Goal: Check status: Check status

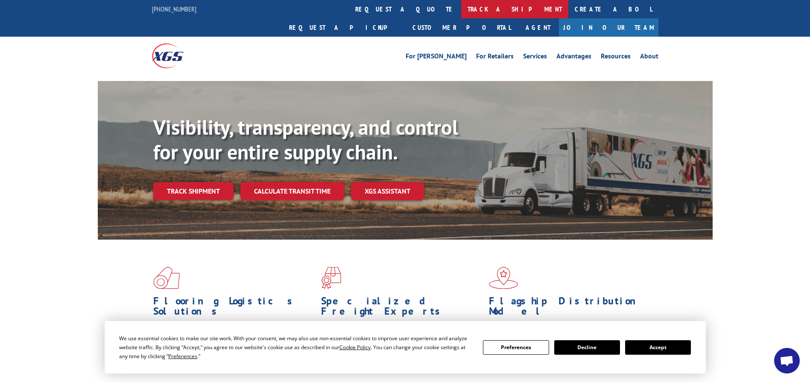
click at [461, 6] on link "track a shipment" at bounding box center [514, 9] width 107 height 18
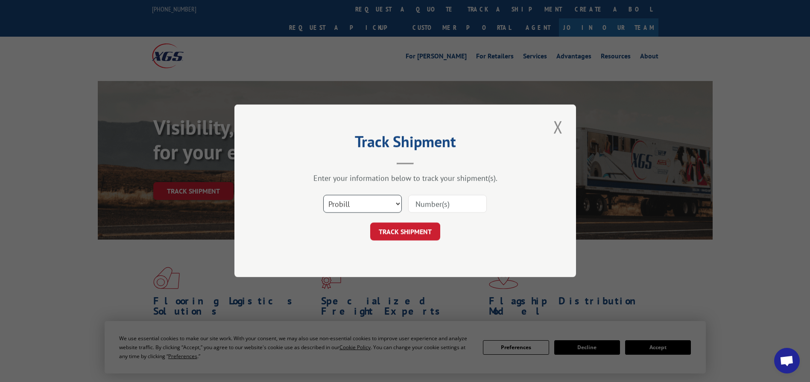
click at [367, 204] on select "Select category... Probill BOL PO" at bounding box center [362, 205] width 79 height 18
select select "bol"
click at [323, 196] on select "Select category... Probill BOL PO" at bounding box center [362, 205] width 79 height 18
click at [426, 201] on input at bounding box center [447, 205] width 79 height 18
paste input "5956448"
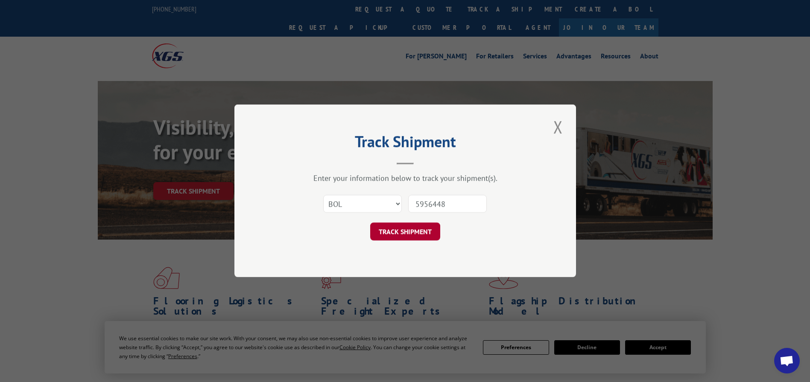
type input "5956448"
click at [413, 228] on button "TRACK SHIPMENT" at bounding box center [405, 232] width 70 height 18
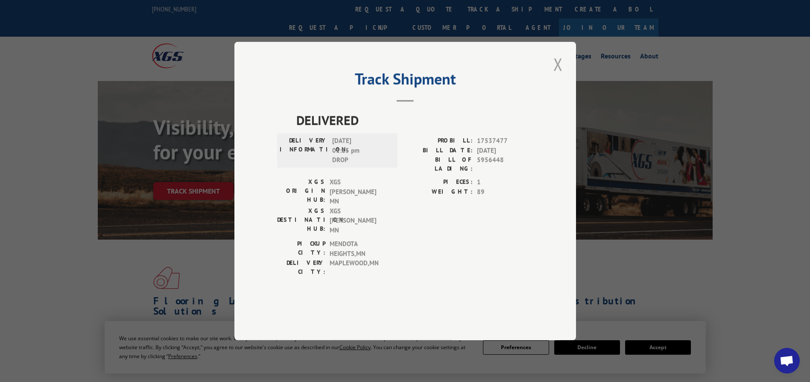
click at [555, 76] on button "Close modal" at bounding box center [558, 64] width 15 height 23
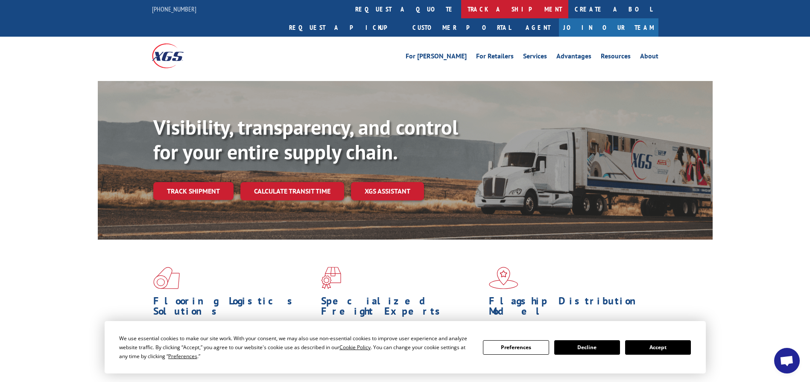
click at [461, 10] on link "track a shipment" at bounding box center [514, 9] width 107 height 18
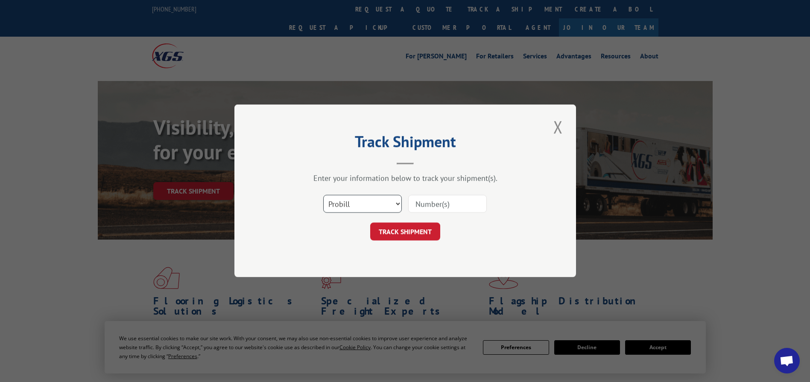
click at [347, 200] on select "Select category... Probill BOL PO" at bounding box center [362, 205] width 79 height 18
select select "bol"
click at [323, 196] on select "Select category... Probill BOL PO" at bounding box center [362, 205] width 79 height 18
click at [423, 202] on input at bounding box center [447, 205] width 79 height 18
paste input "421751"
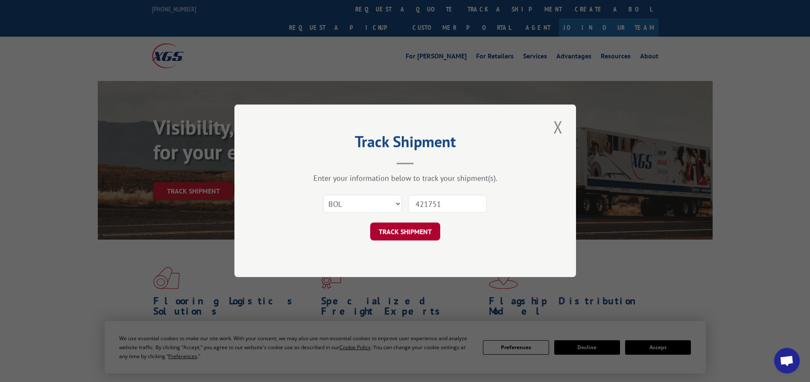
type input "421751"
click at [415, 235] on button "TRACK SHIPMENT" at bounding box center [405, 232] width 70 height 18
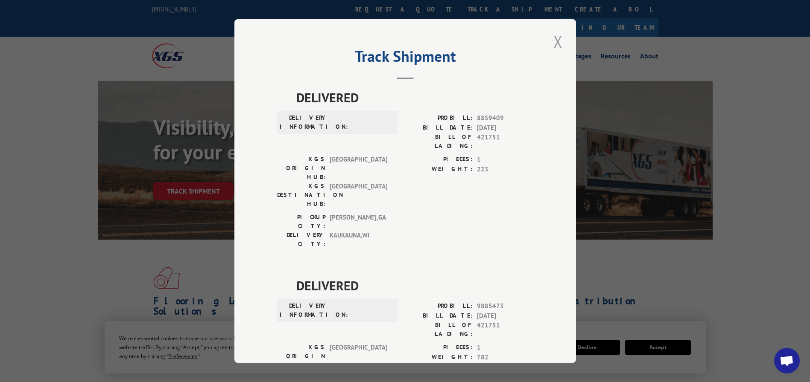
click at [554, 39] on button "Close modal" at bounding box center [558, 41] width 15 height 23
